Goal: Communication & Community: Participate in discussion

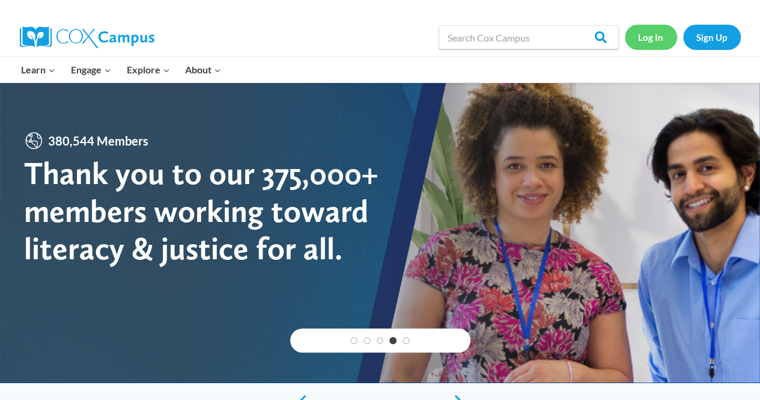
click at [648, 41] on link "Log In" at bounding box center [651, 37] width 52 height 25
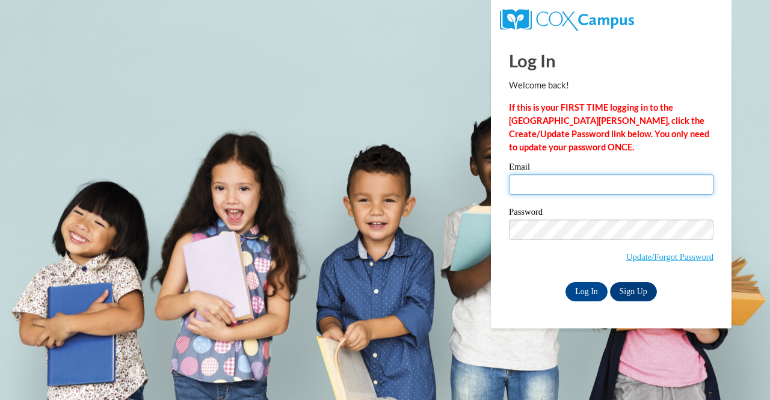
click at [546, 190] on input "Email" at bounding box center [611, 184] width 204 height 20
type input "sarahldiffley@gmail.com"
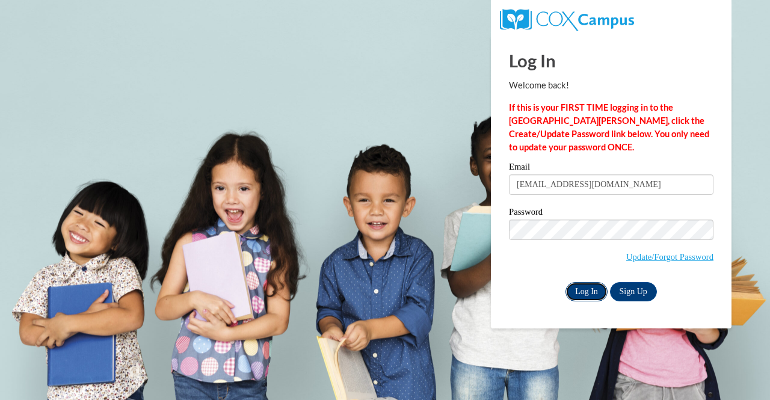
click at [583, 293] on input "Log In" at bounding box center [586, 291] width 42 height 19
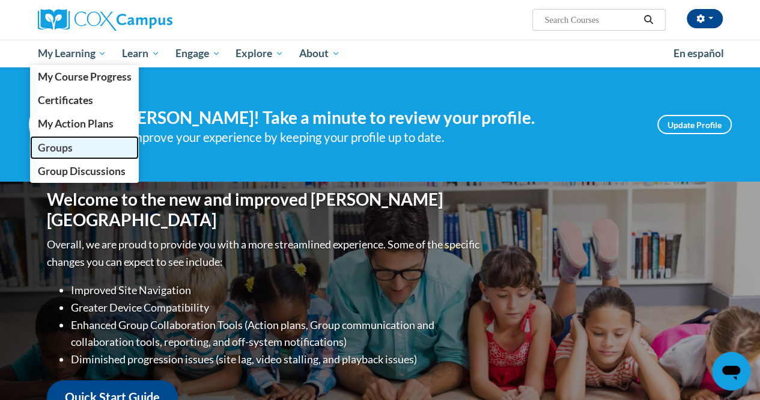
click at [61, 154] on link "Groups" at bounding box center [84, 147] width 109 height 23
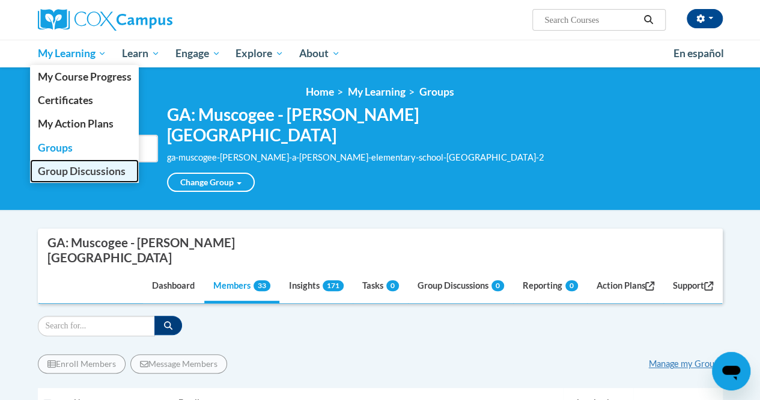
click at [71, 172] on span "Group Discussions" at bounding box center [81, 171] width 88 height 13
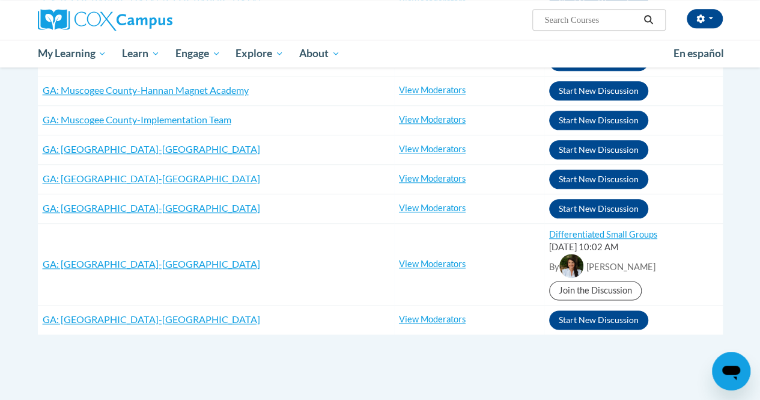
scroll to position [611, 0]
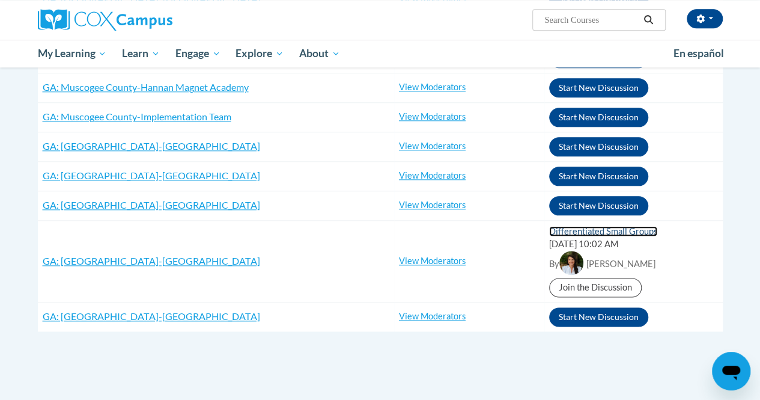
click at [599, 226] on link "Differentiated Small Groups" at bounding box center [603, 231] width 108 height 10
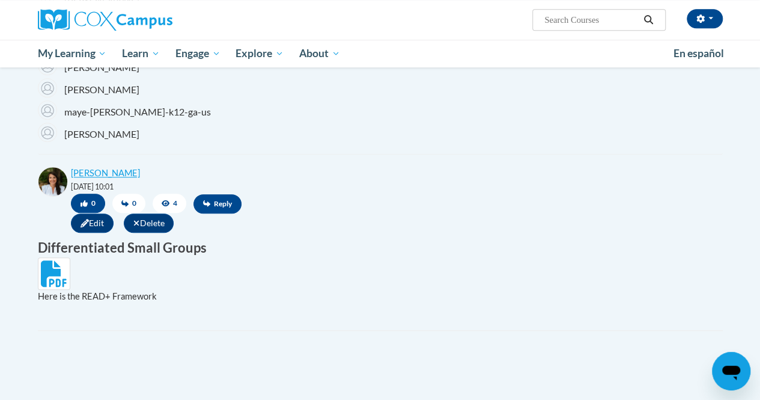
scroll to position [429, 0]
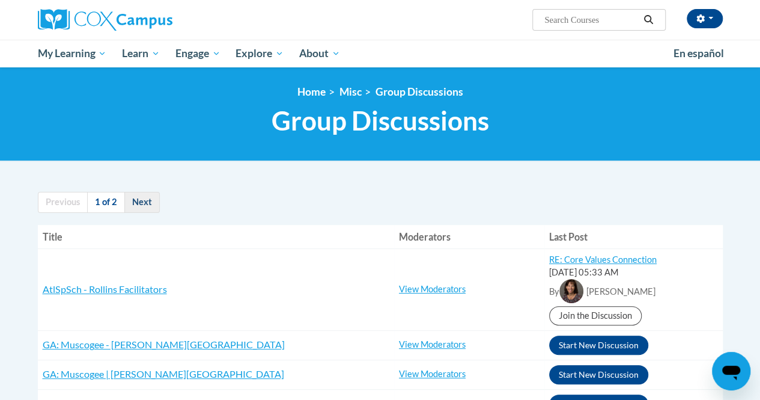
click at [139, 205] on link "Next" at bounding box center [141, 202] width 35 height 21
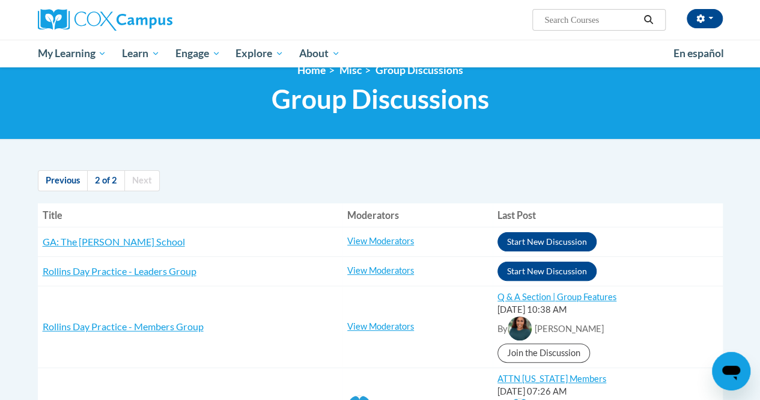
scroll to position [21, 0]
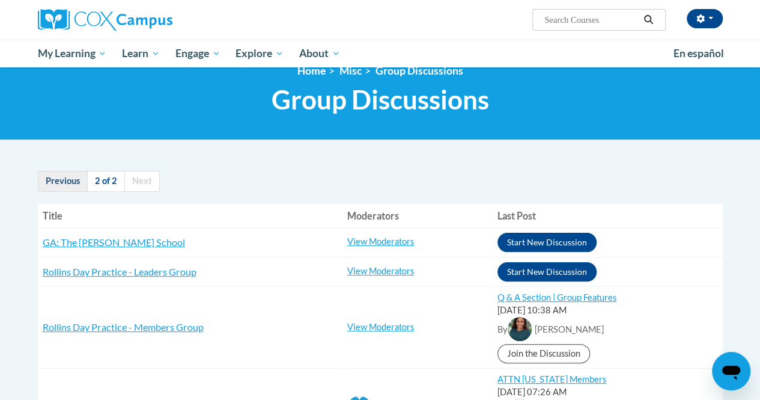
click at [73, 181] on link "Previous" at bounding box center [63, 181] width 50 height 21
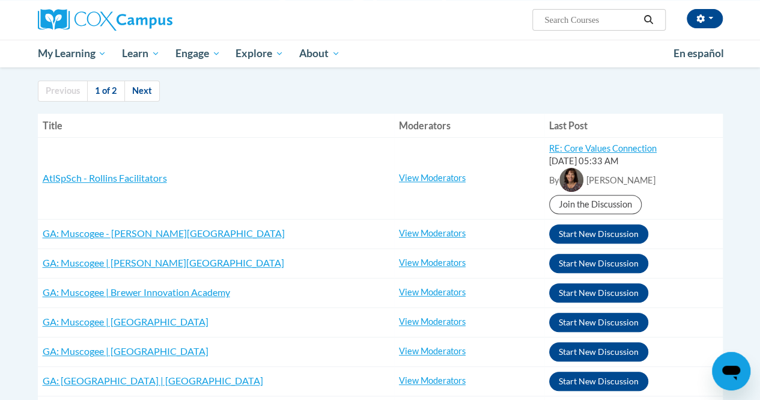
scroll to position [112, 0]
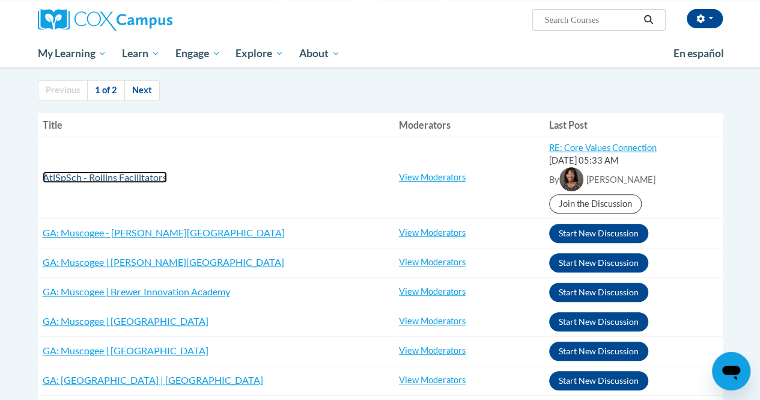
click at [142, 180] on span "AtlSpSch - Rollins Facilitators" at bounding box center [105, 176] width 124 height 11
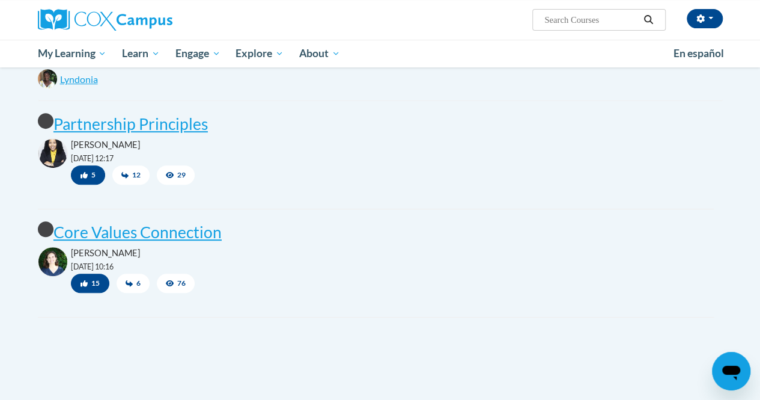
scroll to position [255, 0]
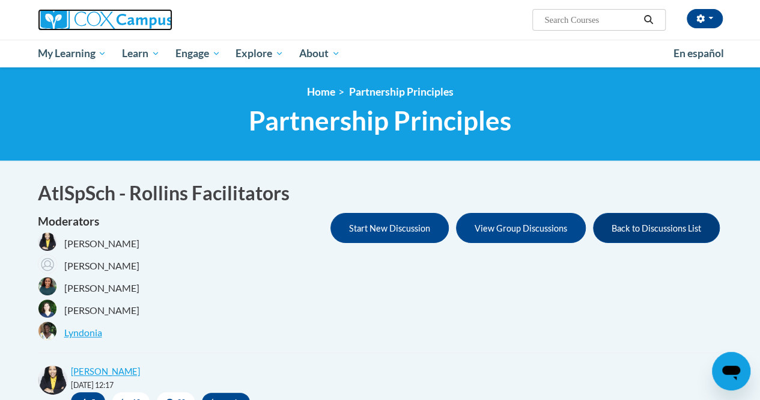
click at [144, 21] on img at bounding box center [105, 20] width 135 height 22
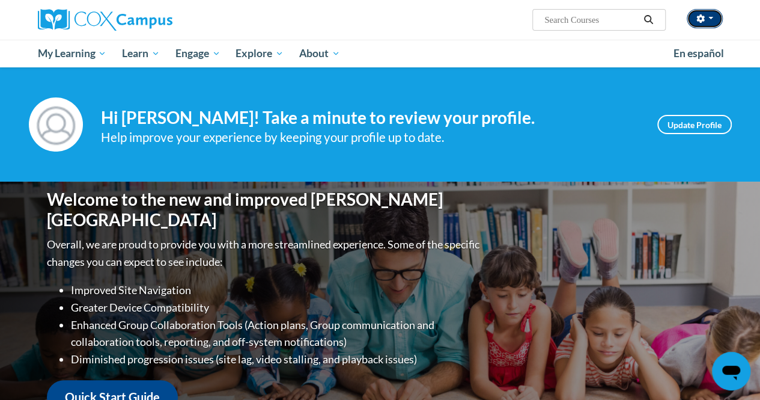
click at [711, 15] on button "button" at bounding box center [705, 18] width 36 height 19
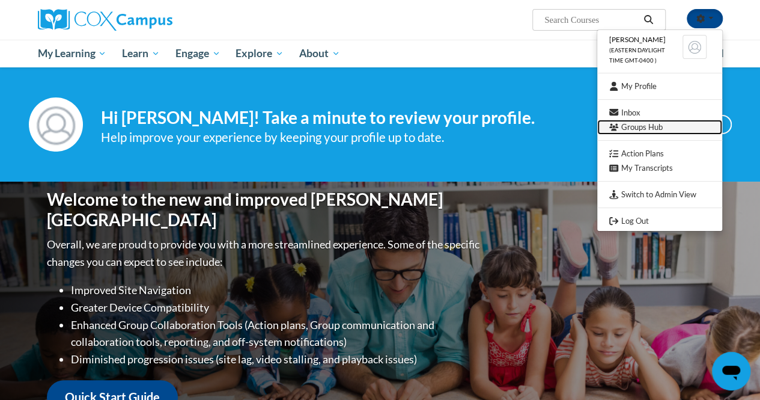
click at [656, 130] on link "Groups Hub" at bounding box center [660, 127] width 125 height 15
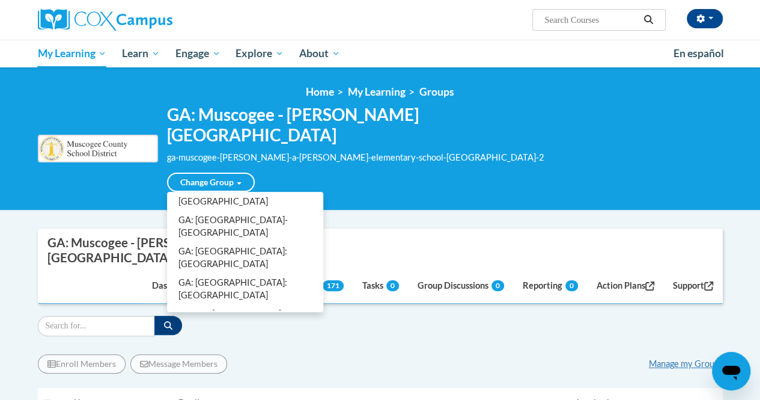
scroll to position [569, 0]
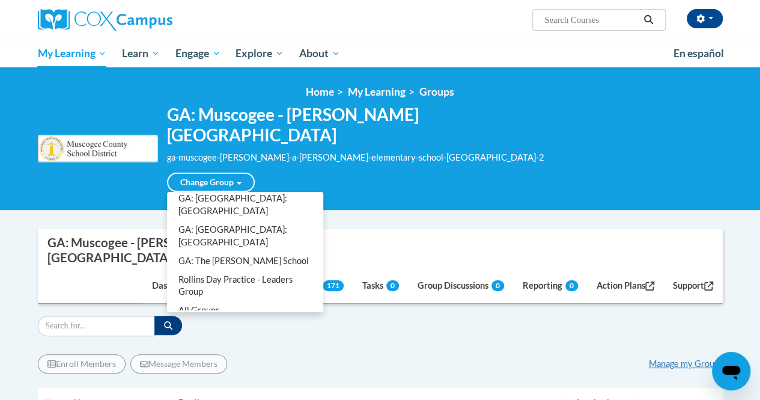
click at [408, 186] on div "Change Group GA: Muscogee - [PERSON_NAME] [GEOGRAPHIC_DATA] [GEOGRAPHIC_DATA]: …" at bounding box center [356, 178] width 378 height 28
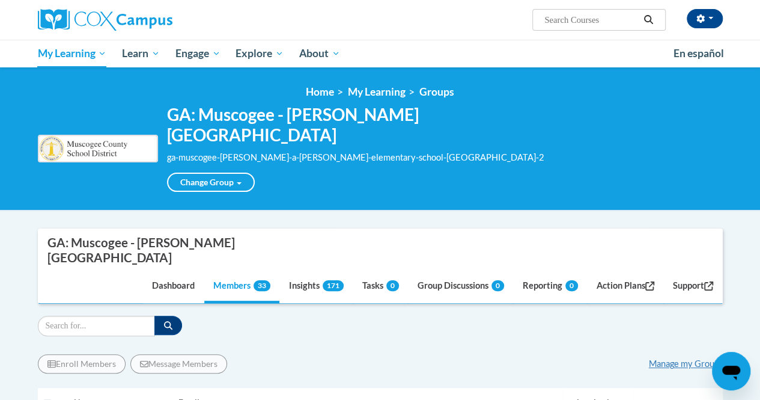
click at [390, 21] on div "Sarah Diffley (Eastern Daylight Time GMT-0400 ) My Profile Inbox Groups Hub Act…" at bounding box center [497, 15] width 469 height 31
click at [430, 283] on link "Group Discussions 0" at bounding box center [461, 287] width 105 height 32
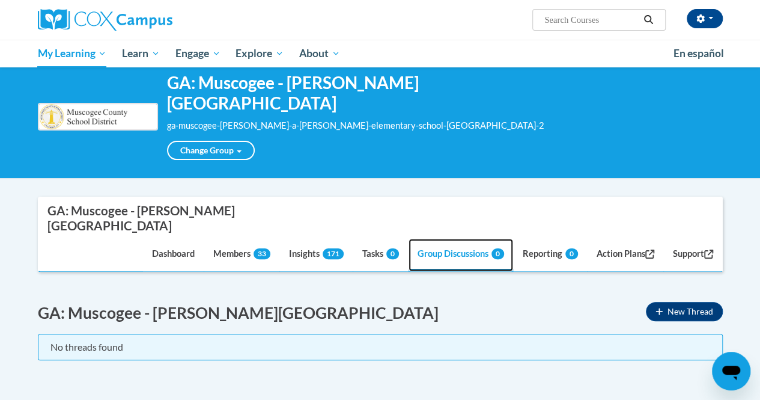
scroll to position [0, 0]
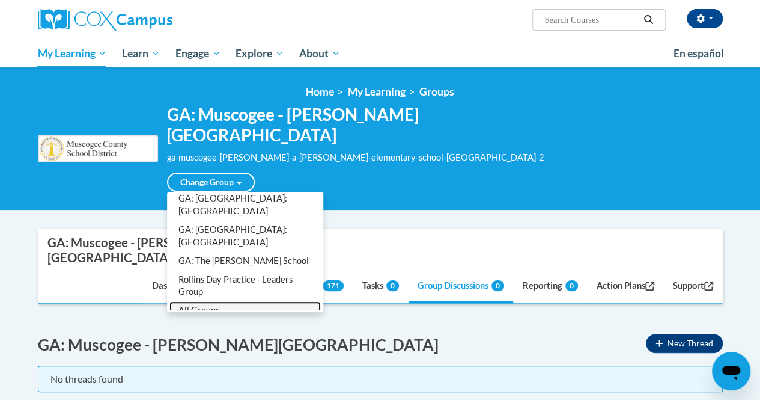
click at [225, 301] on link "All Groups" at bounding box center [245, 310] width 151 height 19
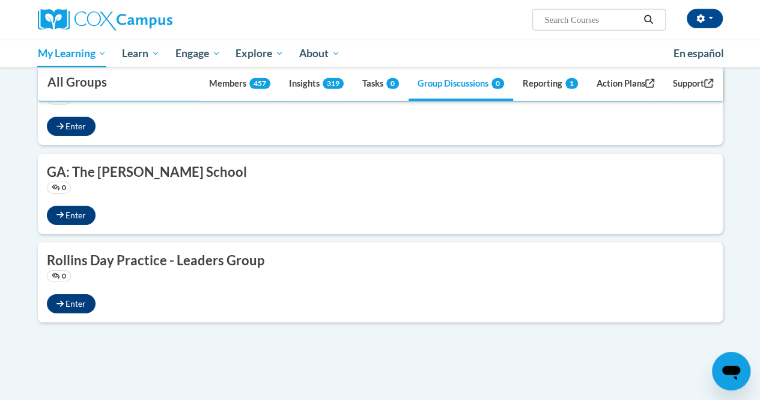
scroll to position [1862, 0]
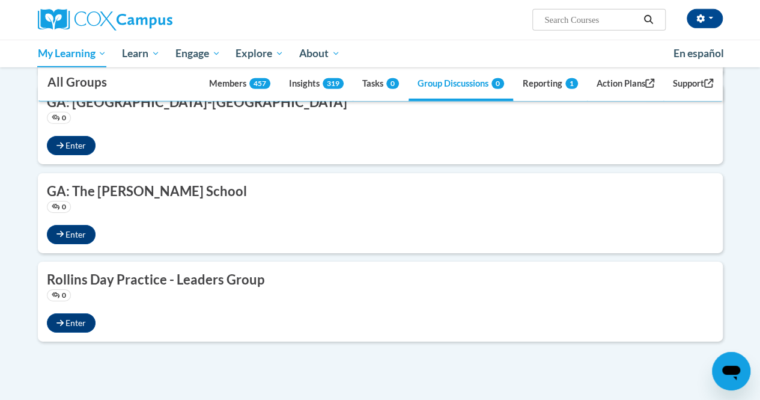
click at [129, 278] on h3 "Rollins Day Practice - Leaders Group" at bounding box center [380, 280] width 667 height 19
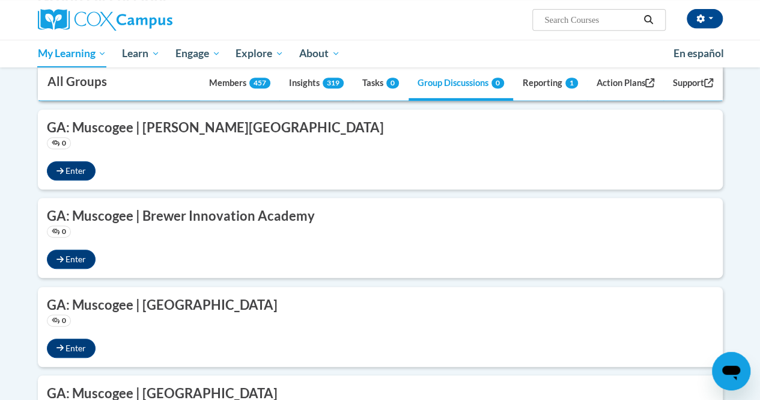
scroll to position [0, 0]
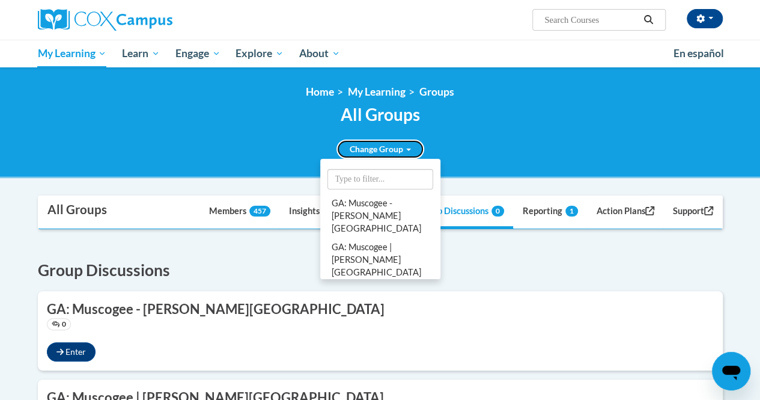
click at [412, 151] on link "Change Group" at bounding box center [381, 148] width 88 height 19
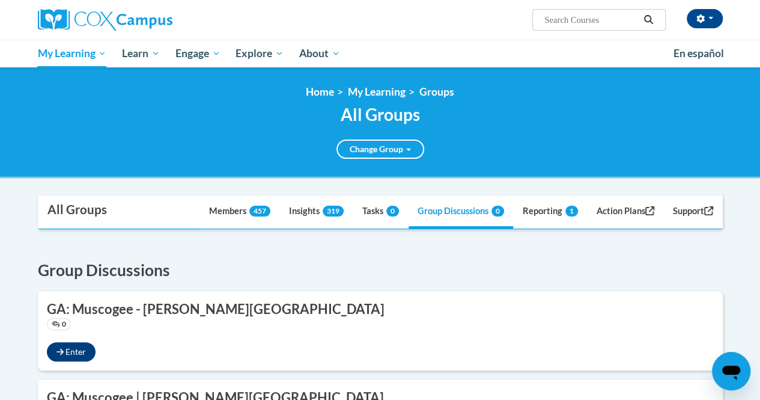
click at [445, 139] on div "All Groups Change Group GA: Muscogee - Mary A. Buckner Elementary School GA: Mu…" at bounding box center [380, 132] width 685 height 54
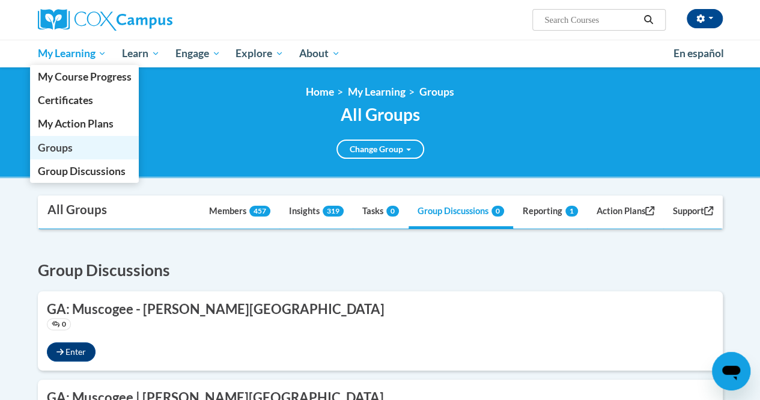
click at [65, 150] on span "Groups" at bounding box center [54, 147] width 35 height 13
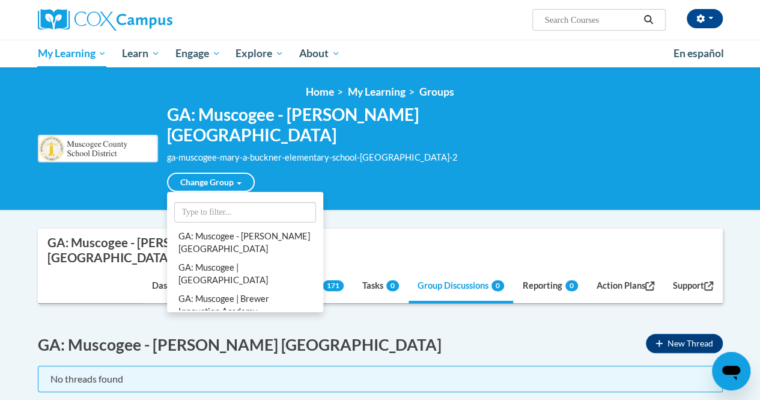
click at [379, 185] on div "Change Group GA: Muscogee - Mary A. Buckner Elementary School GA: Muscogee | Al…" at bounding box center [347, 178] width 361 height 28
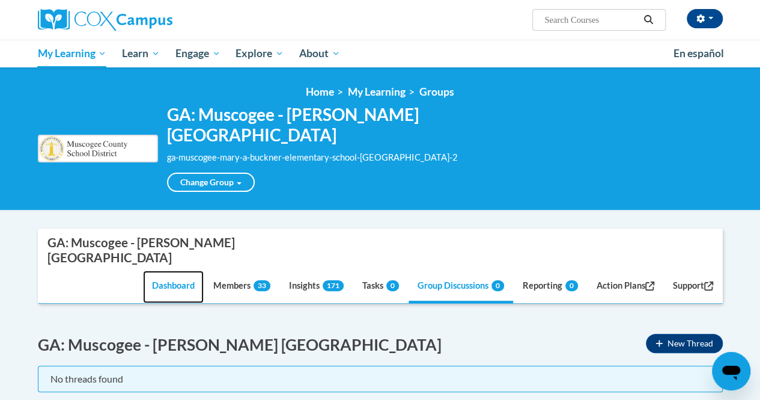
click at [171, 280] on link "Dashboard" at bounding box center [173, 287] width 61 height 32
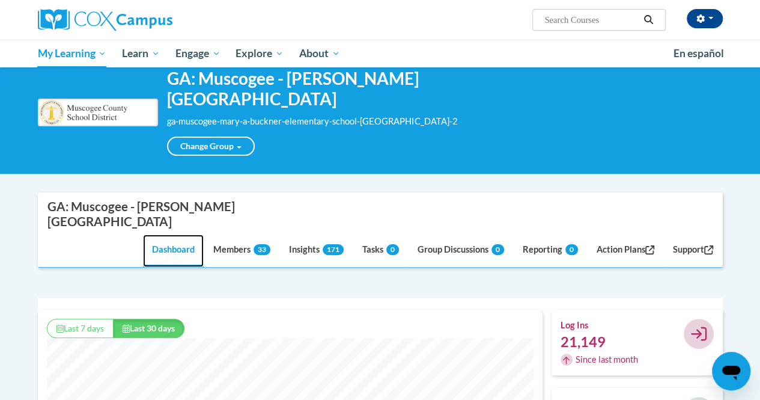
scroll to position [27, 0]
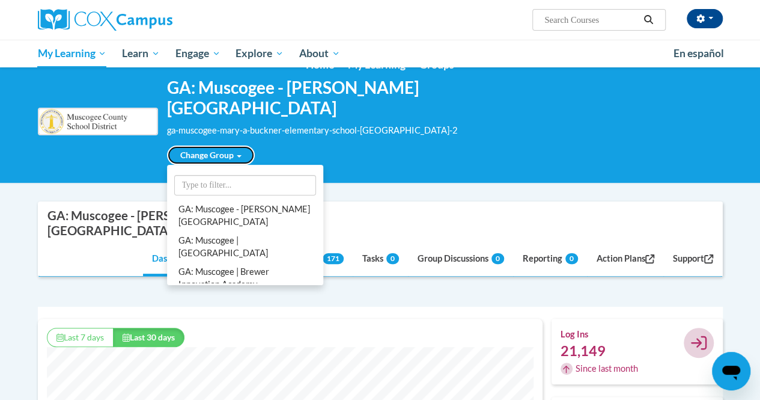
click at [234, 155] on link "Change Group" at bounding box center [211, 154] width 88 height 19
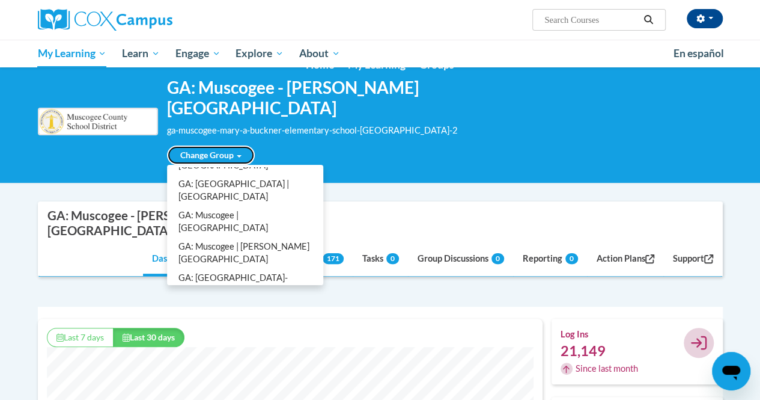
scroll to position [183, 0]
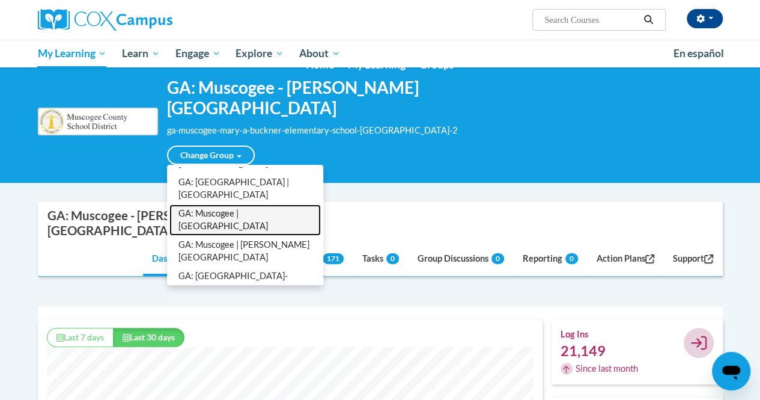
click at [243, 204] on link "GA: Muscogee | Key Elementary School" at bounding box center [245, 219] width 151 height 31
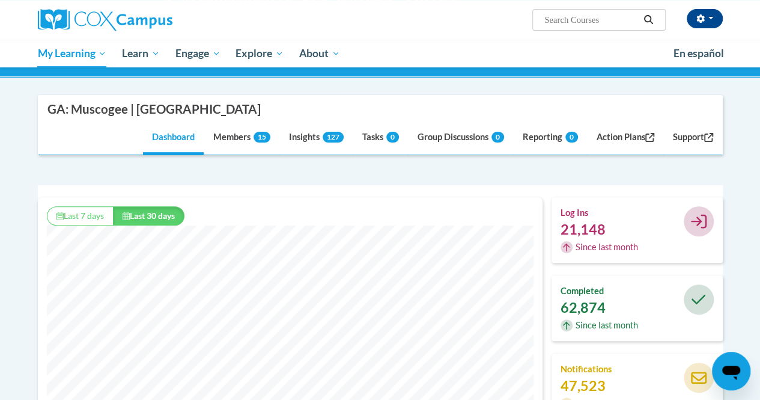
scroll to position [109, 0]
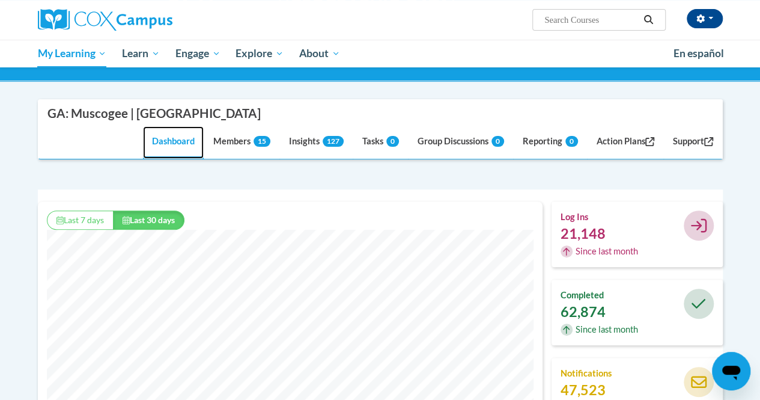
click at [174, 140] on link "Dashboard" at bounding box center [173, 142] width 61 height 32
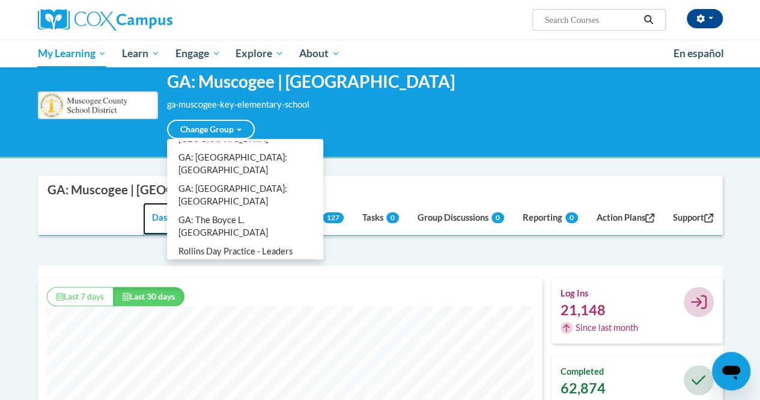
scroll to position [34, 0]
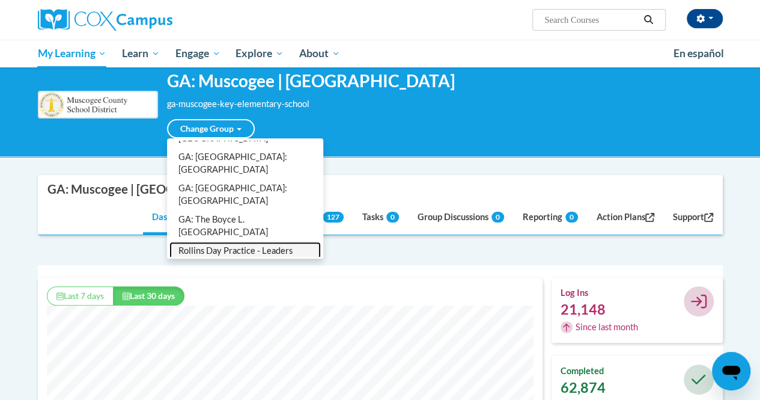
click at [209, 242] on link "Rollins Day Practice - Leaders Group" at bounding box center [245, 257] width 151 height 31
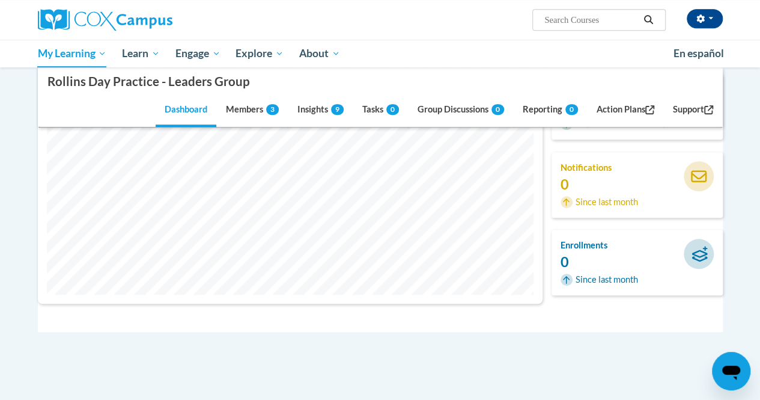
scroll to position [0, 0]
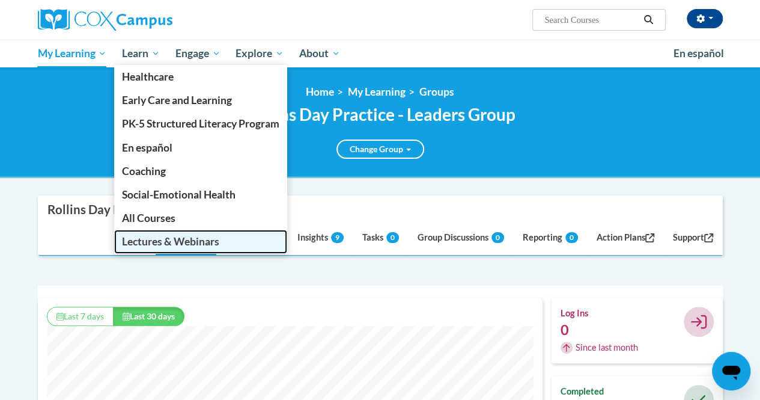
click at [178, 239] on span "Lectures & Webinars" at bounding box center [170, 241] width 97 height 13
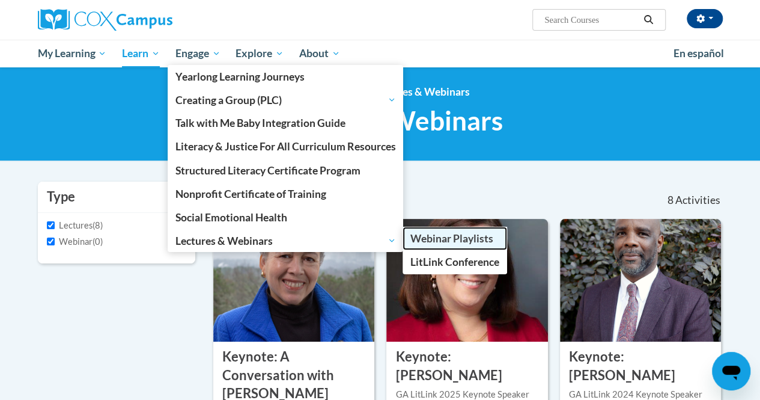
click at [447, 245] on span "Webinar Playlists" at bounding box center [452, 238] width 83 height 13
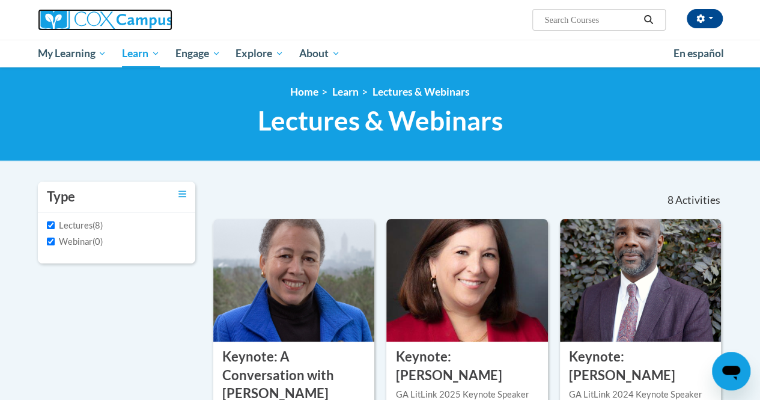
click at [105, 20] on img at bounding box center [105, 20] width 135 height 22
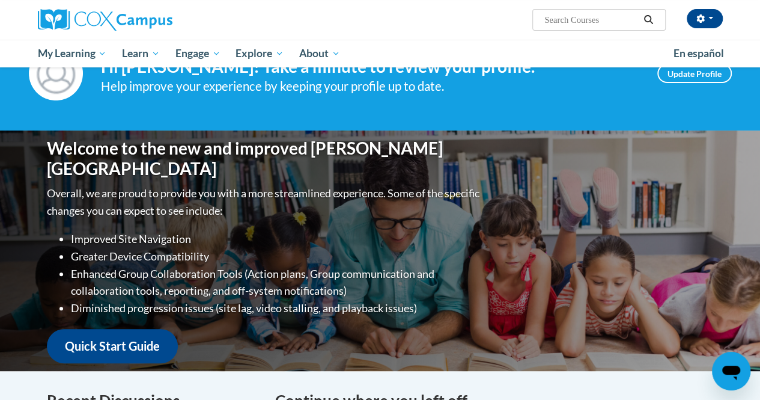
scroll to position [52, 0]
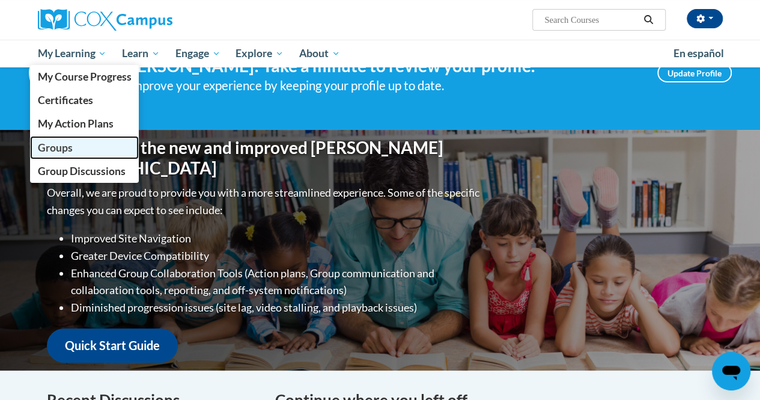
click at [81, 148] on link "Groups" at bounding box center [84, 147] width 109 height 23
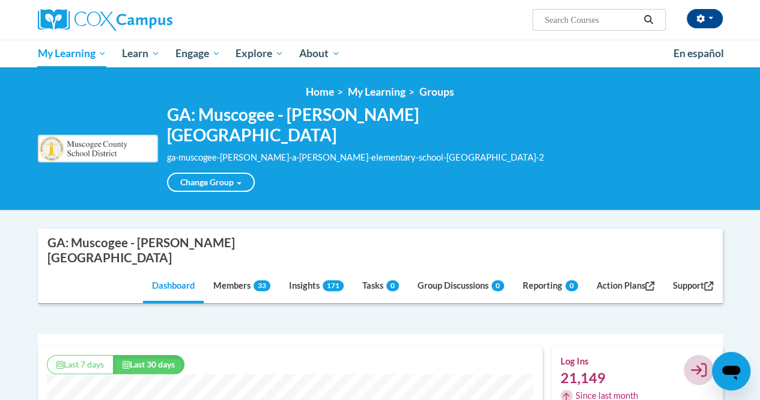
scroll to position [308, 505]
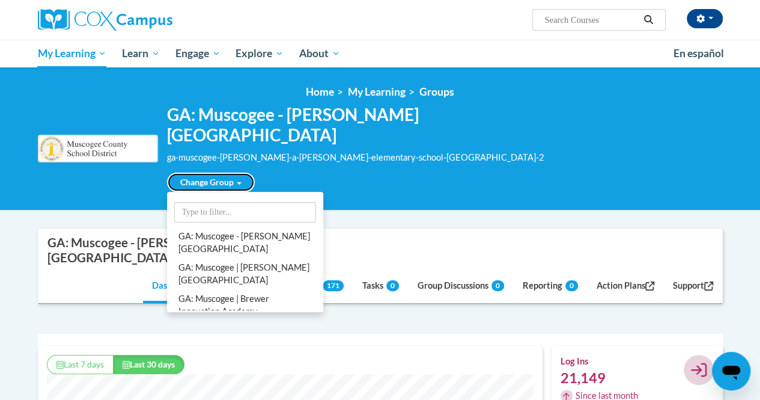
click at [227, 190] on link "Change Group" at bounding box center [211, 182] width 88 height 19
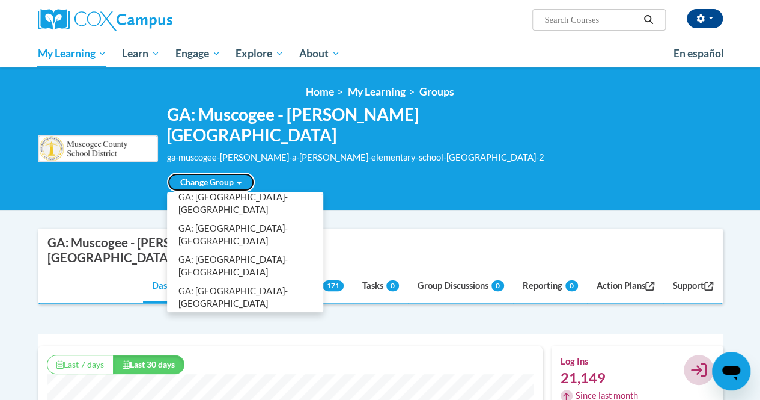
scroll to position [569, 0]
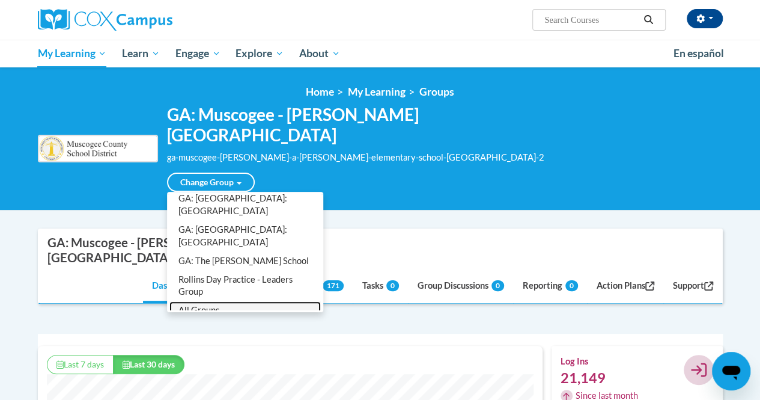
click at [218, 301] on link "All Groups" at bounding box center [245, 310] width 151 height 19
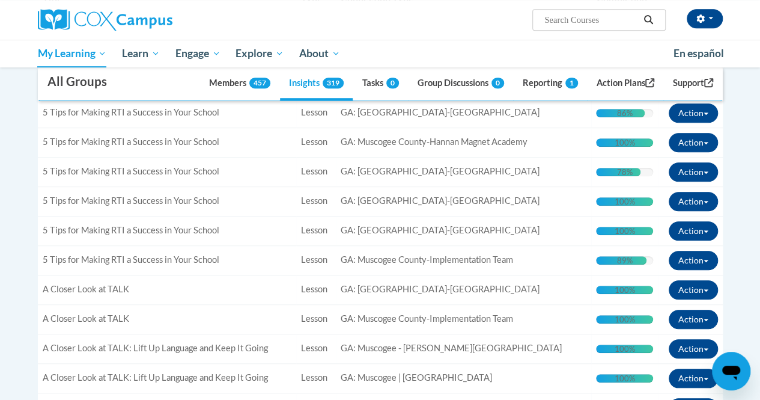
scroll to position [329, 0]
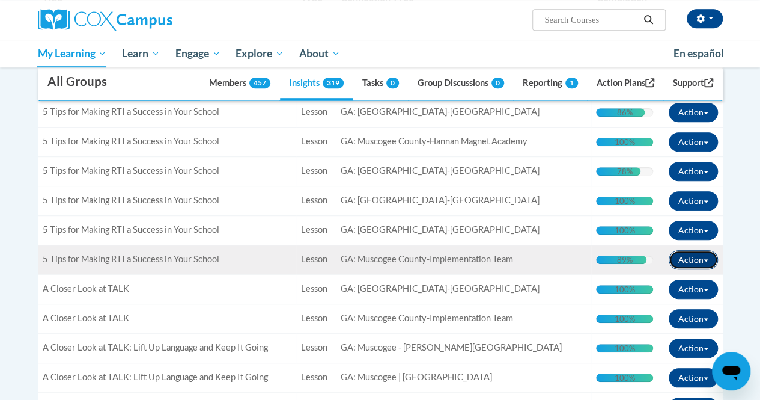
click at [707, 256] on button "Action" at bounding box center [693, 259] width 49 height 19
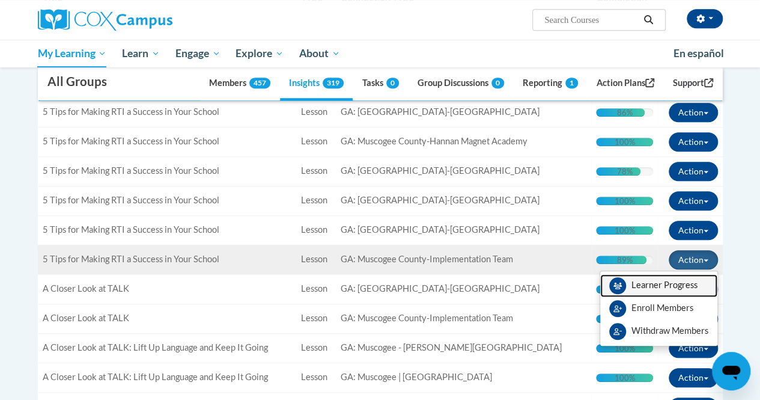
click at [663, 281] on link "Learner Progress" at bounding box center [659, 285] width 117 height 23
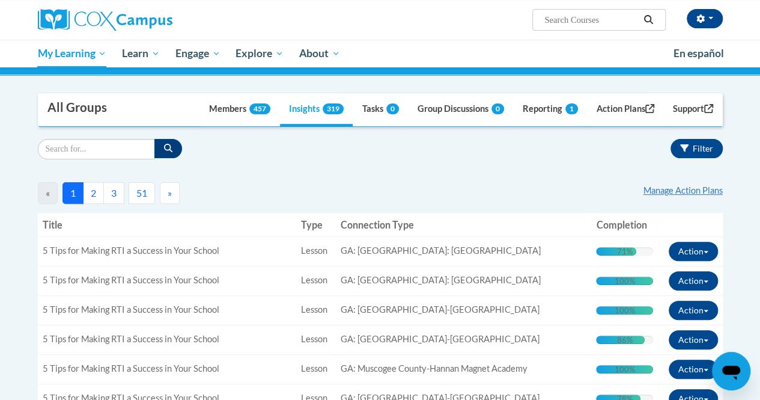
scroll to position [100, 0]
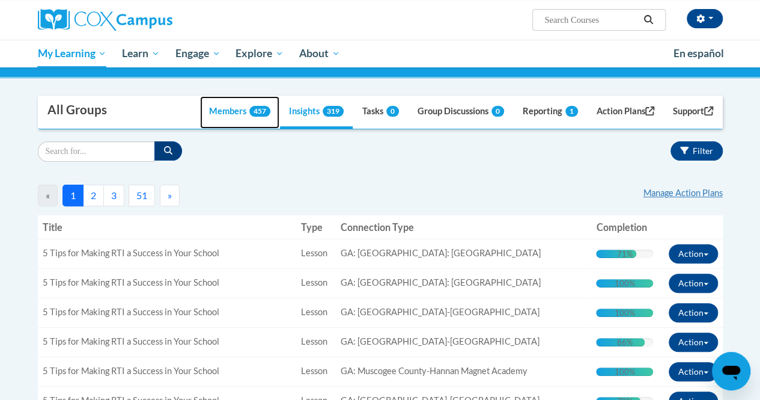
click at [219, 108] on link "Members 457" at bounding box center [239, 112] width 79 height 32
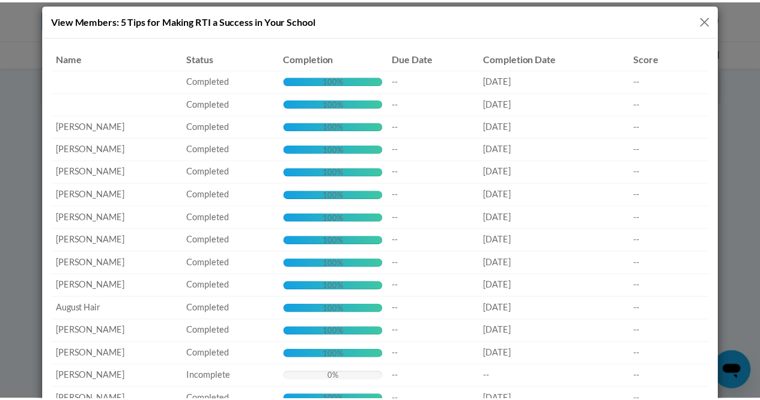
scroll to position [0, 0]
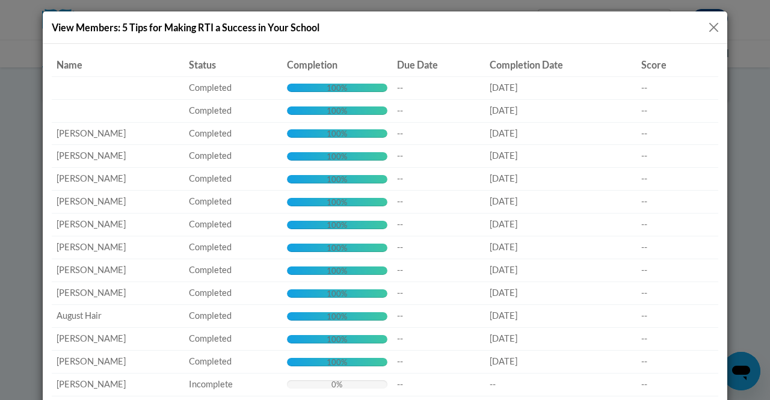
click at [709, 20] on button "Close" at bounding box center [713, 27] width 15 height 15
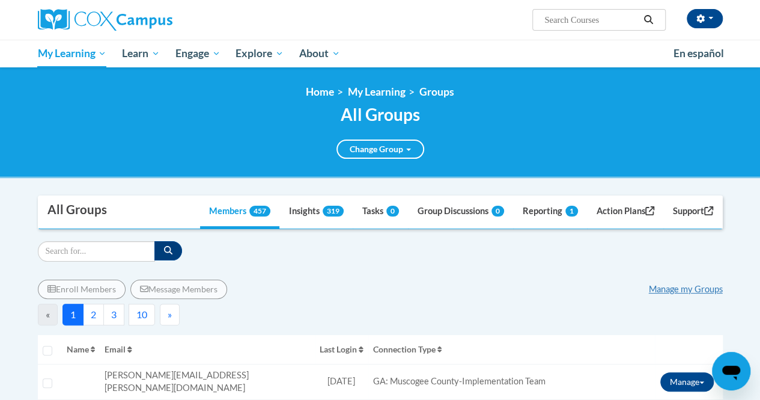
click at [467, 146] on div "All Groups Change Group GA: Muscogee - Mary A. Buckner Elementary School GA: Mu…" at bounding box center [380, 132] width 685 height 54
click at [623, 213] on link "Action Plans" at bounding box center [626, 212] width 76 height 32
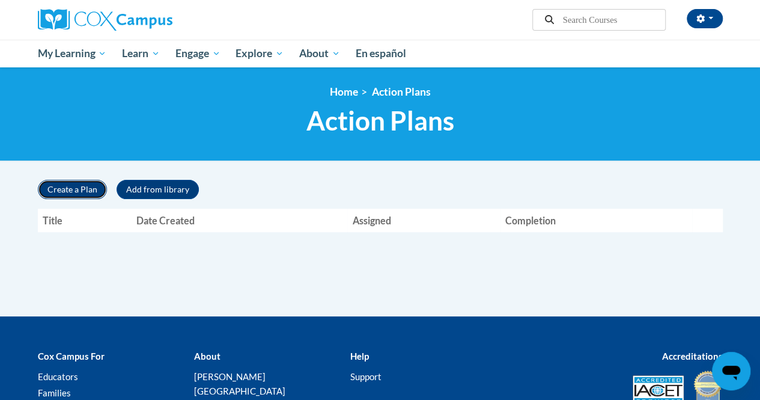
click at [87, 192] on button "Create a Plan" at bounding box center [72, 189] width 69 height 19
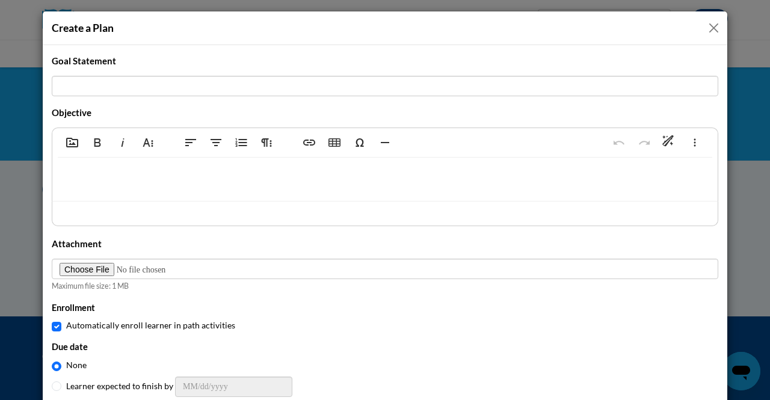
click at [707, 28] on button "Close" at bounding box center [713, 27] width 15 height 15
